Goal: Information Seeking & Learning: Learn about a topic

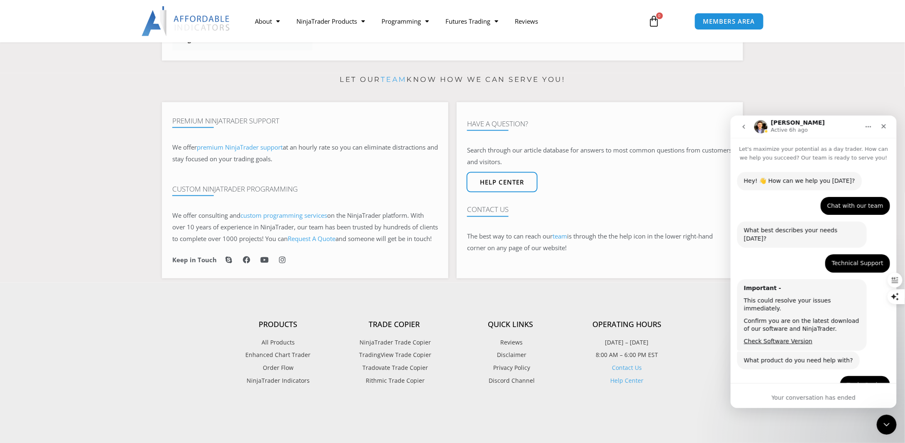
scroll to position [2374, 0]
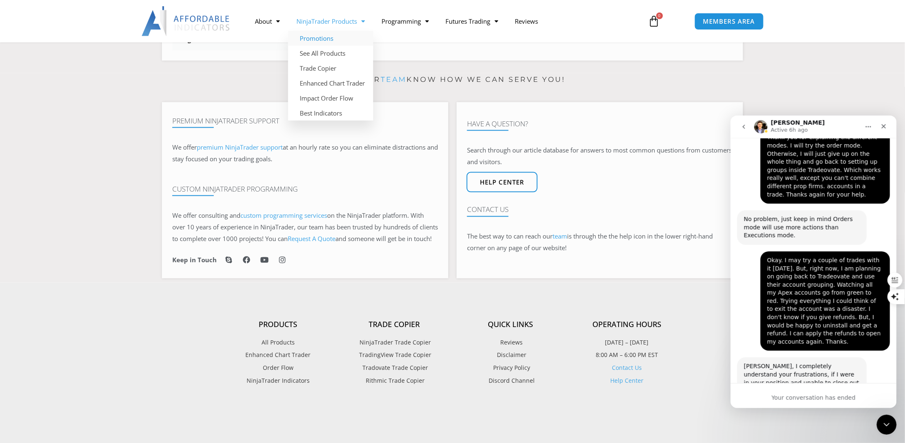
click at [318, 36] on link "Promotions" at bounding box center [330, 38] width 85 height 15
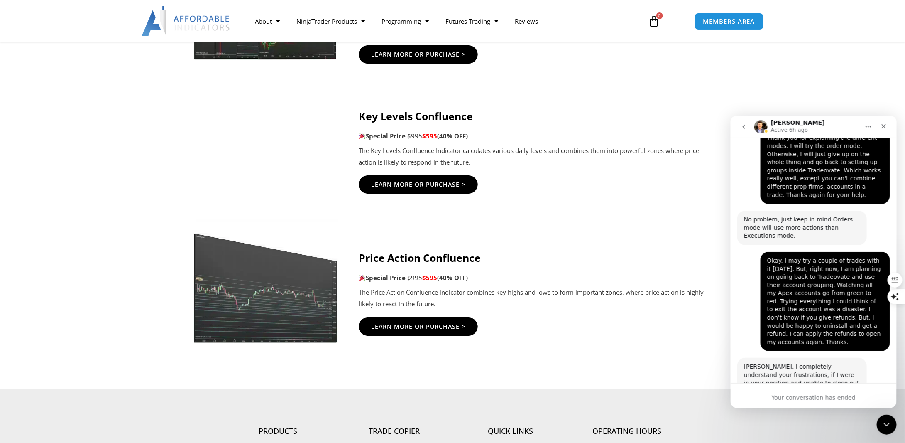
scroll to position [1371, 0]
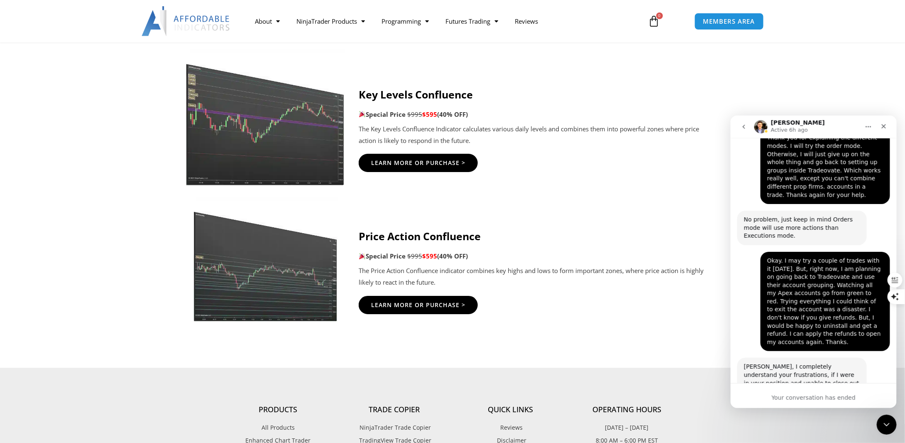
click at [321, 161] on img at bounding box center [265, 117] width 159 height 137
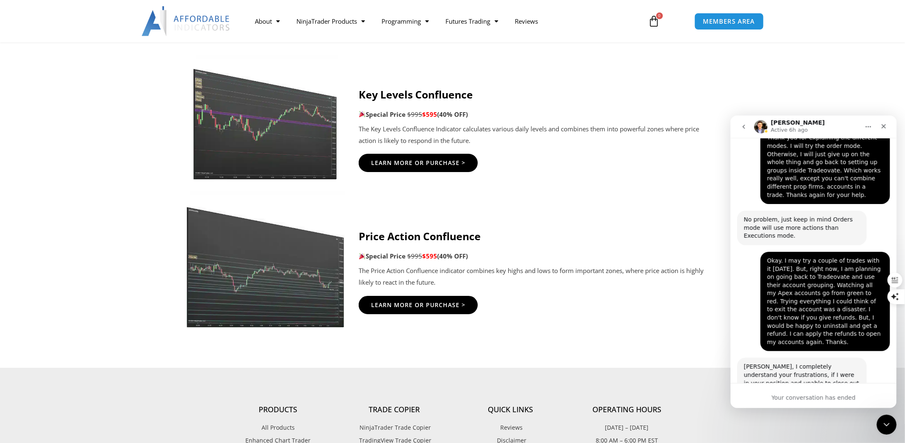
click at [304, 270] on img at bounding box center [265, 259] width 159 height 137
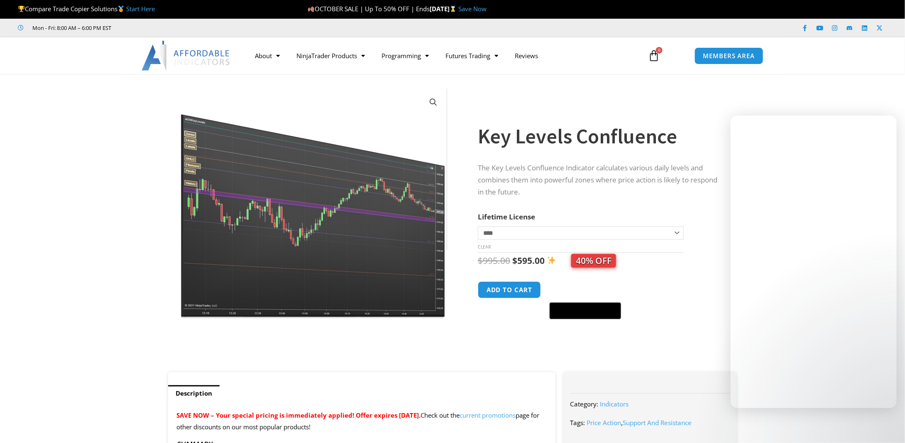
click at [351, 229] on img at bounding box center [313, 203] width 267 height 230
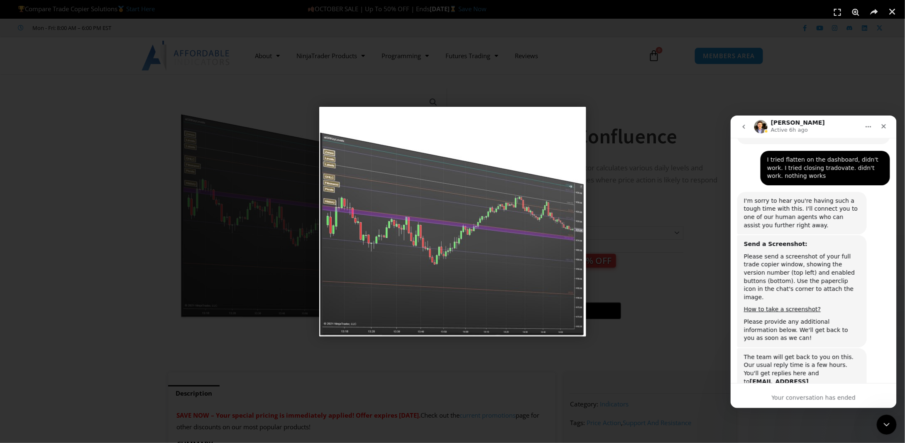
click at [379, 232] on img "1 / 1" at bounding box center [452, 222] width 267 height 230
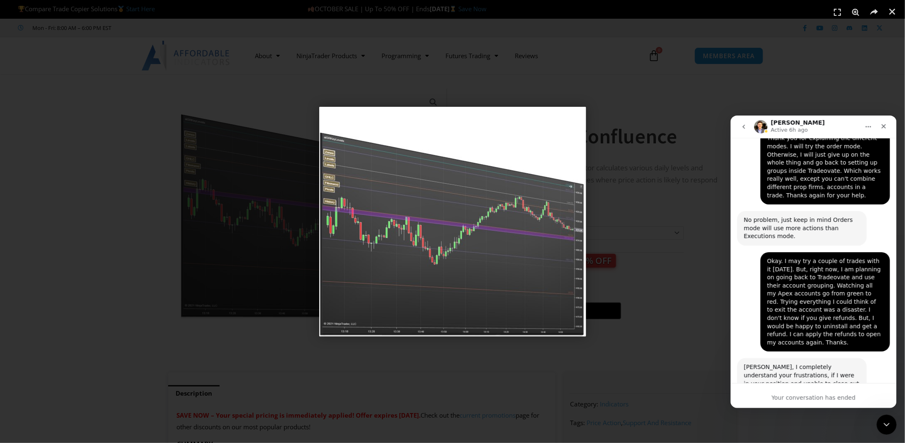
scroll to position [2373, 0]
click at [301, 226] on div "1 / 1" at bounding box center [453, 221] width 848 height 385
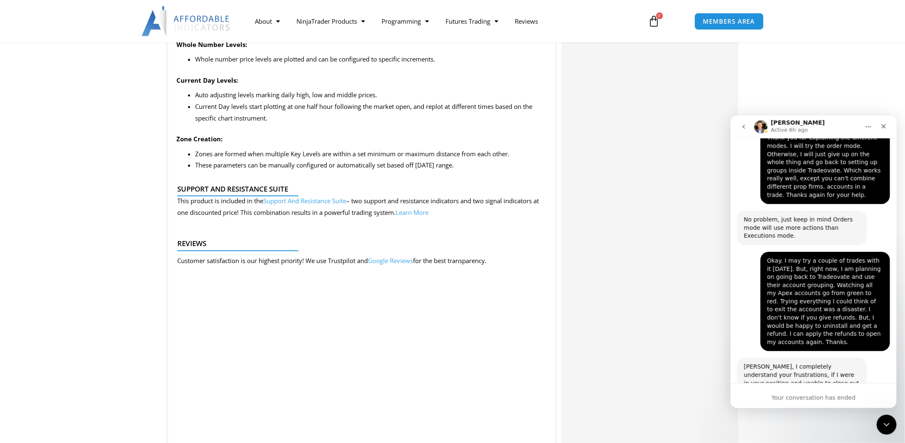
scroll to position [955, 0]
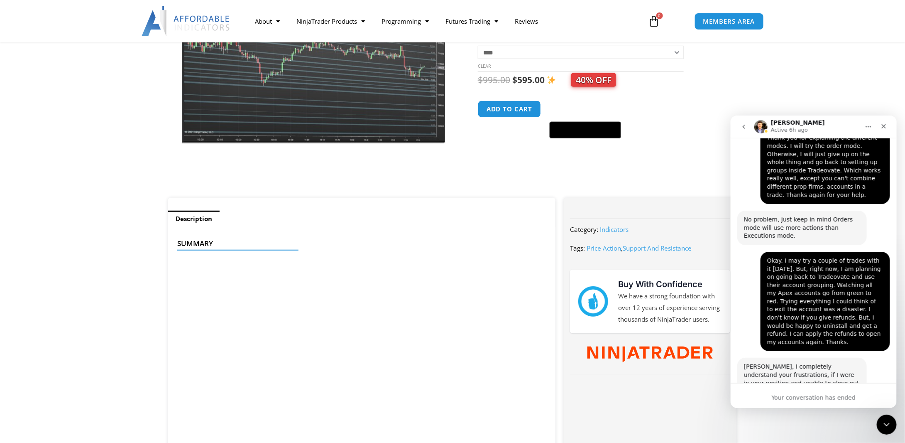
scroll to position [125, 0]
